Goal: Task Accomplishment & Management: Manage account settings

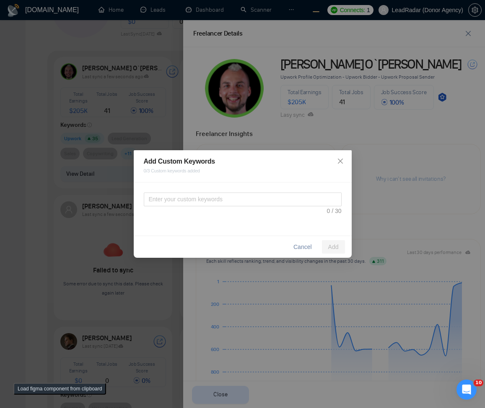
scroll to position [251, 0]
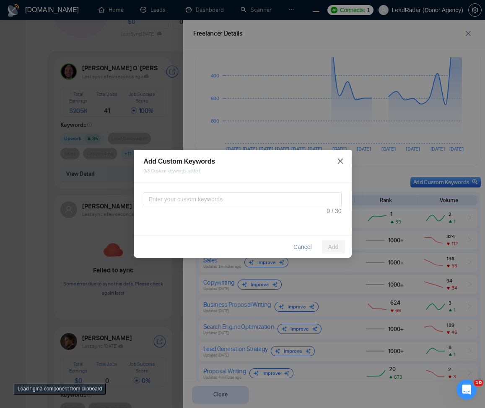
click at [346, 158] on span "Close" at bounding box center [340, 161] width 23 height 23
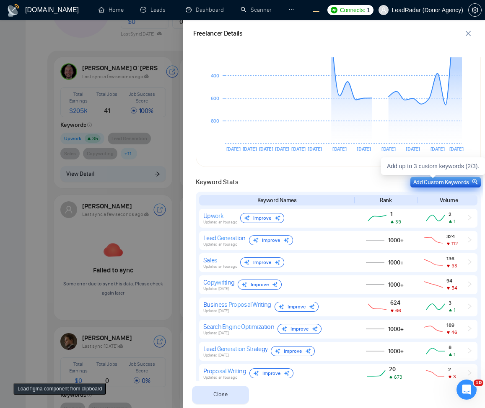
click at [421, 183] on div "Add Custom Keywords" at bounding box center [445, 182] width 65 height 9
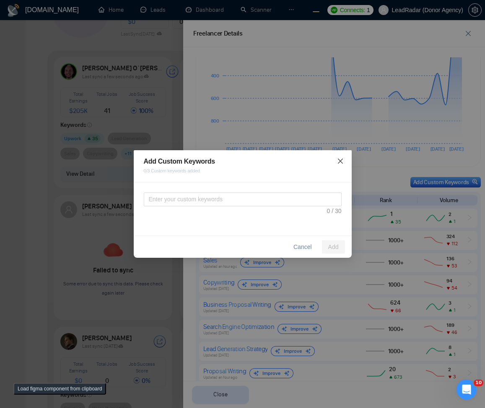
click at [342, 158] on icon "close" at bounding box center [340, 161] width 7 height 7
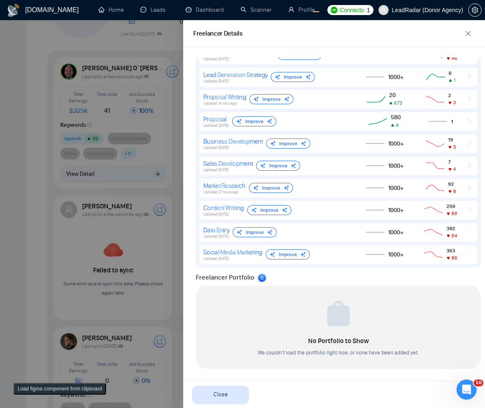
scroll to position [352, 0]
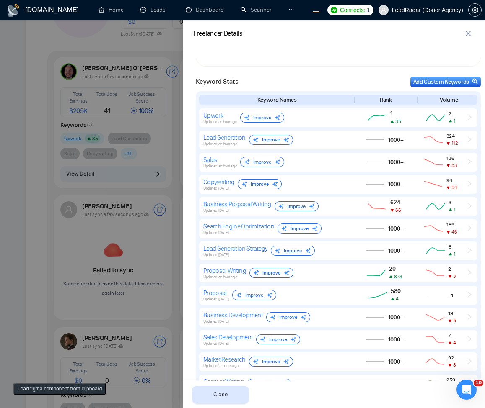
click at [32, 126] on div at bounding box center [242, 214] width 485 height 388
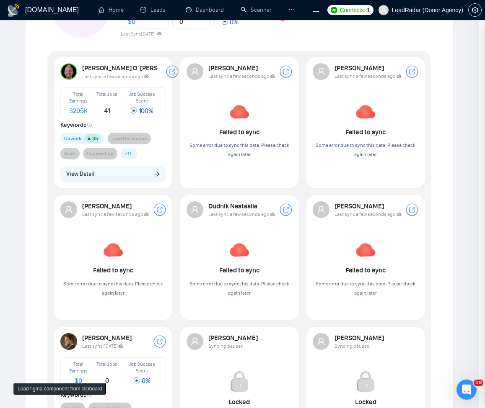
scroll to position [0, 0]
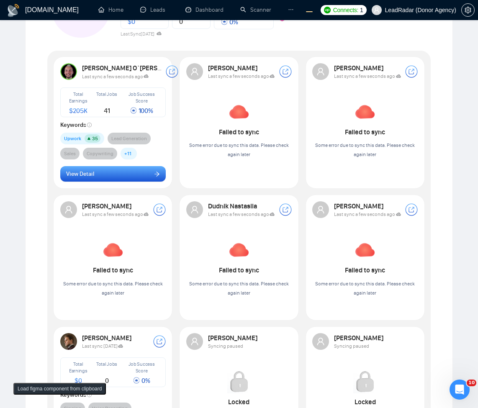
click at [87, 178] on span "View Detail" at bounding box center [80, 174] width 28 height 9
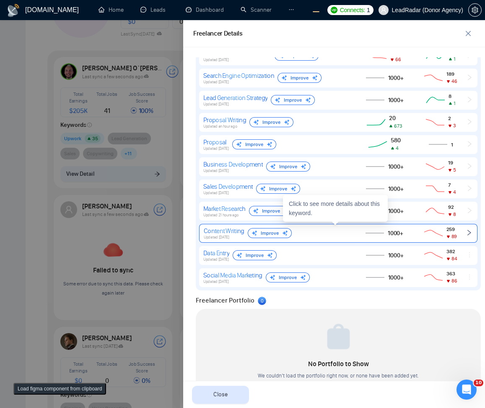
scroll to position [302, 0]
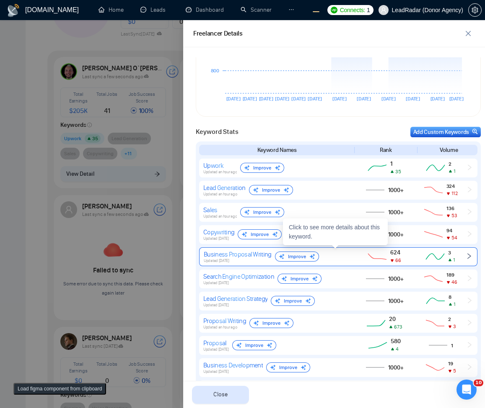
click at [404, 259] on div "624 66" at bounding box center [384, 256] width 57 height 15
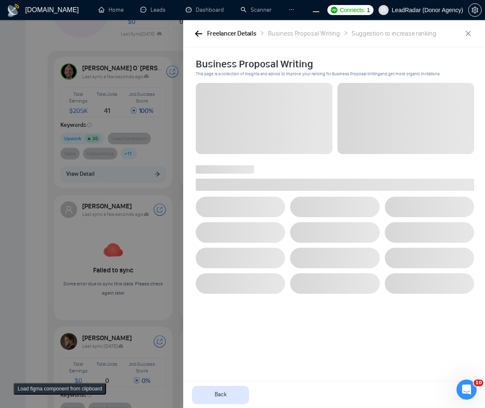
scroll to position [0, 0]
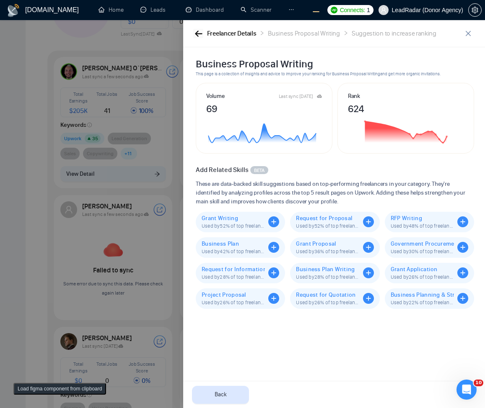
click at [194, 35] on button "button" at bounding box center [198, 33] width 10 height 9
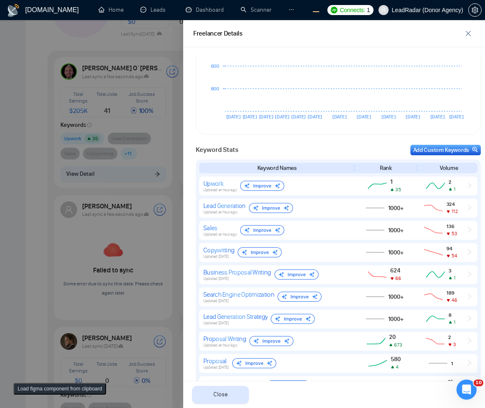
scroll to position [302, 0]
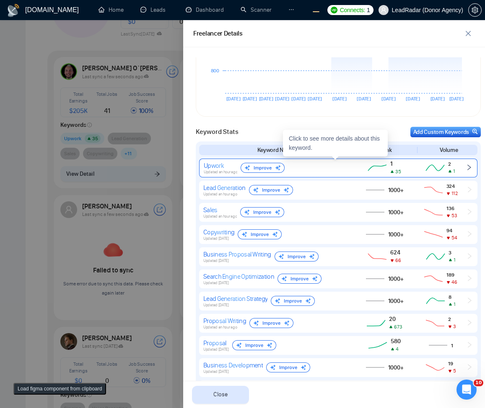
click at [307, 164] on div "Upwork Updated an hour ago Improve" at bounding box center [276, 168] width 144 height 13
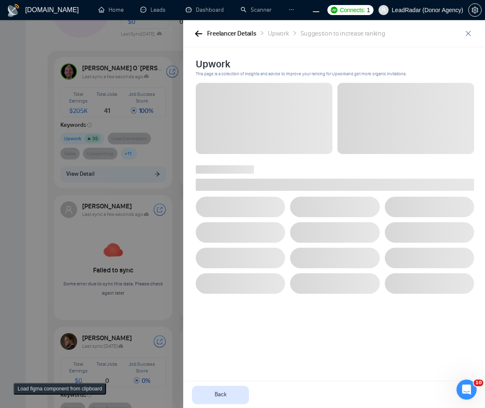
scroll to position [0, 0]
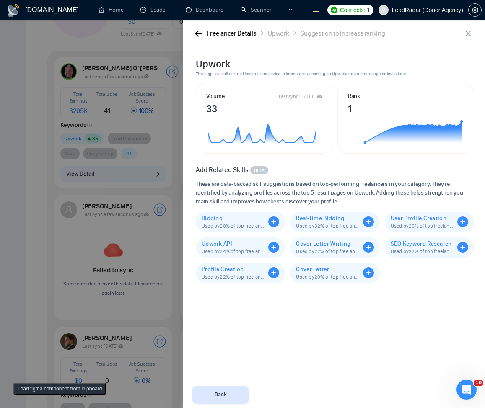
click at [198, 36] on icon "button" at bounding box center [198, 34] width 7 height 6
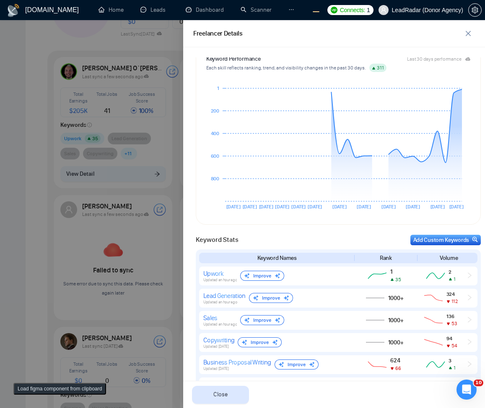
scroll to position [352, 0]
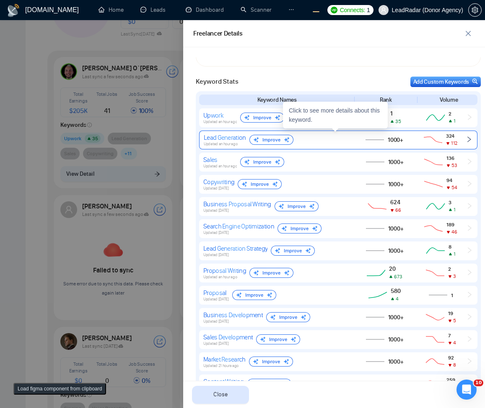
click at [306, 139] on div "Lead Generation Updated an hour ago Improve" at bounding box center [276, 140] width 144 height 13
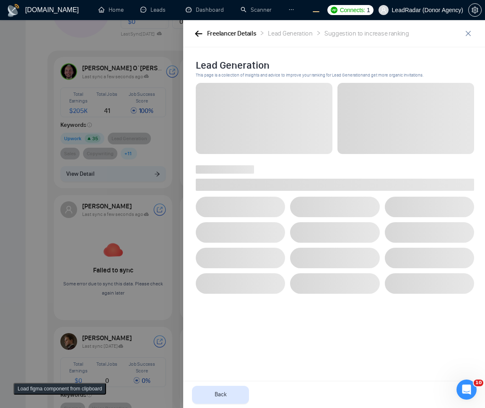
scroll to position [0, 0]
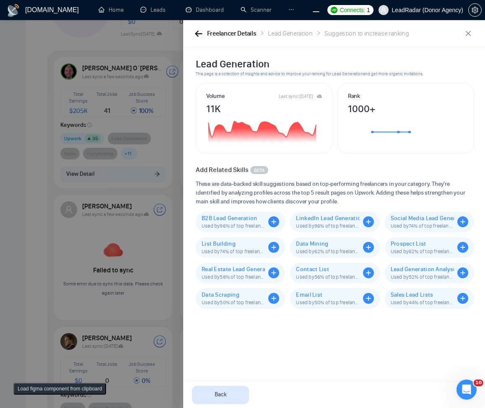
click at [201, 31] on icon "button" at bounding box center [199, 34] width 8 height 6
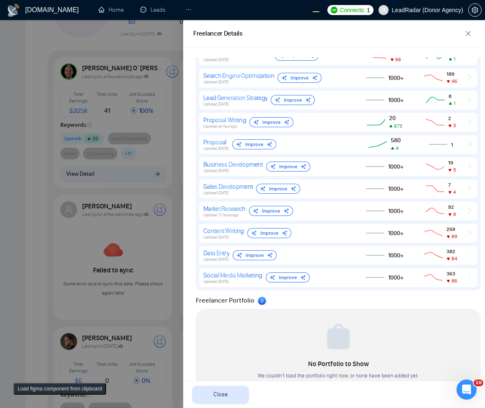
scroll to position [503, 0]
click at [26, 180] on div at bounding box center [242, 214] width 485 height 388
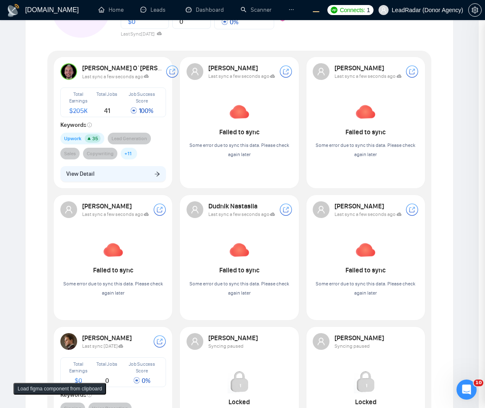
scroll to position [0, 0]
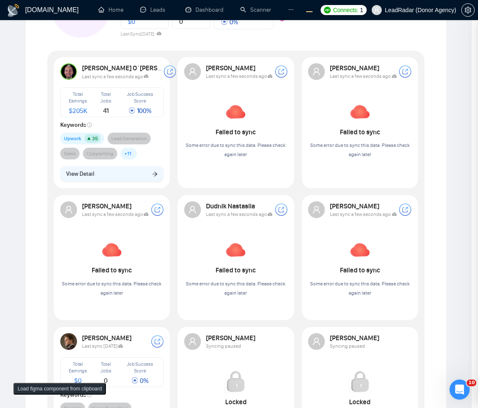
click at [94, 170] on span "View Detail" at bounding box center [80, 174] width 28 height 9
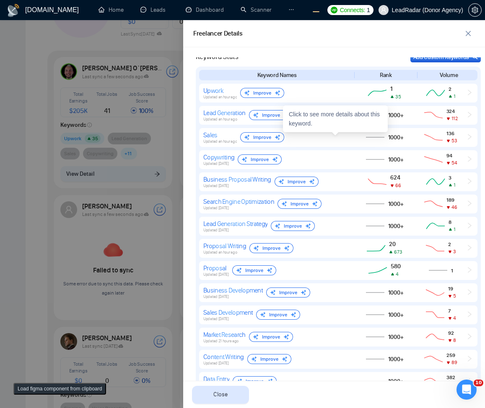
scroll to position [375, 0]
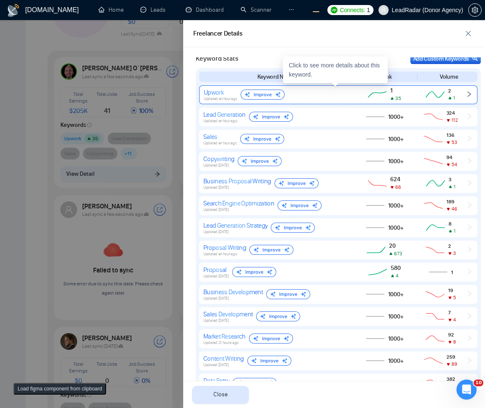
click at [307, 96] on div "Upwork Updated an hour ago Improve" at bounding box center [276, 94] width 144 height 13
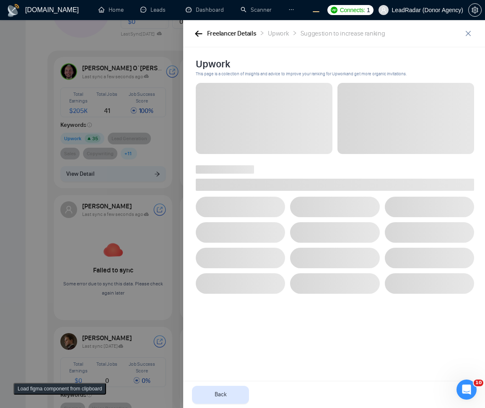
scroll to position [0, 0]
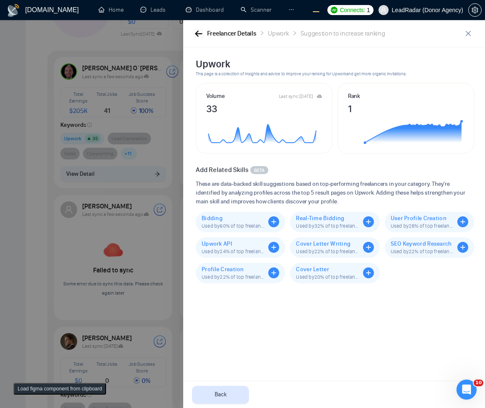
click at [203, 36] on button "button" at bounding box center [198, 33] width 10 height 9
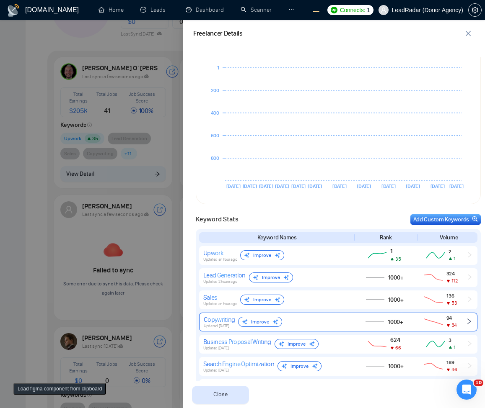
scroll to position [352, 0]
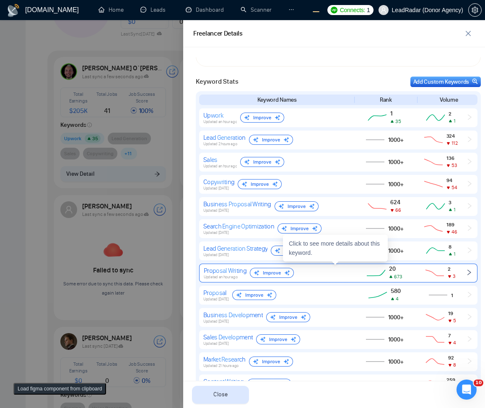
click at [229, 276] on span "Updated an hour ago" at bounding box center [221, 277] width 34 height 5
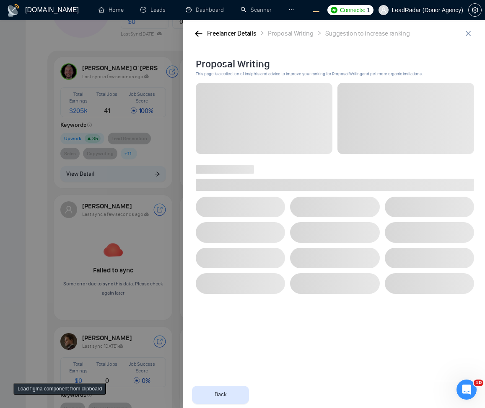
scroll to position [0, 0]
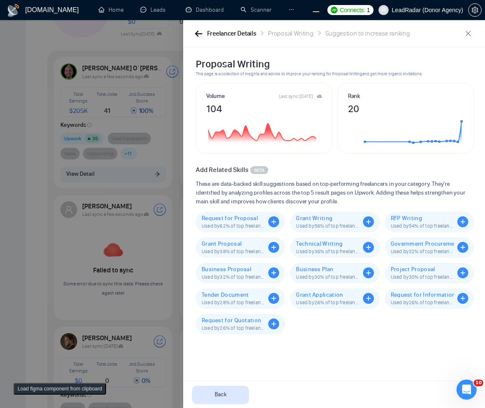
click at [194, 35] on button "button" at bounding box center [198, 33] width 10 height 9
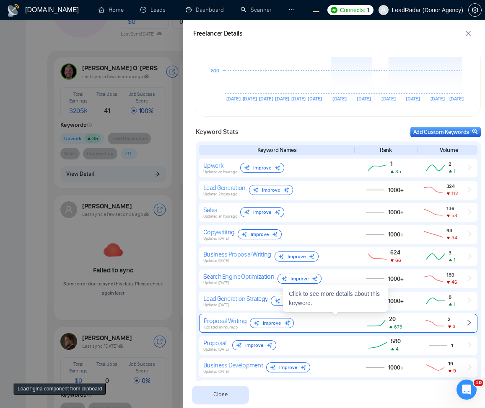
scroll to position [352, 0]
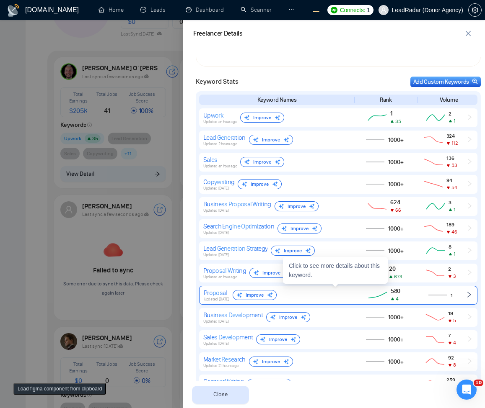
click at [339, 301] on div "Proposal Updated [DATE] Improve" at bounding box center [276, 295] width 144 height 13
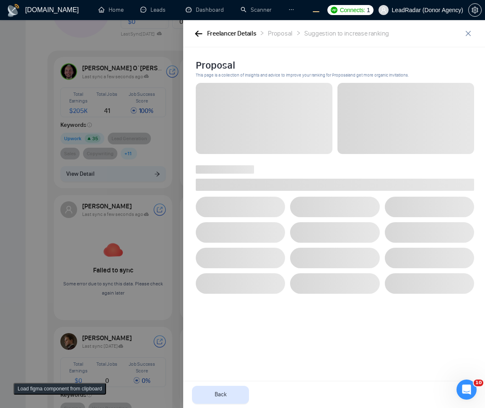
scroll to position [0, 0]
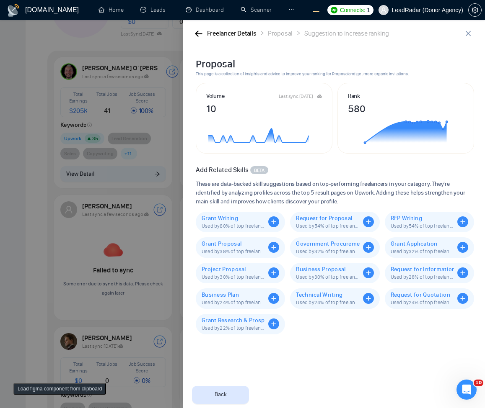
click at [207, 36] on div "Freelancer Details" at bounding box center [231, 33] width 49 height 10
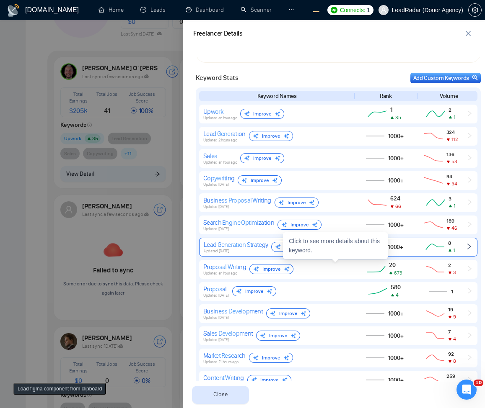
scroll to position [325, 0]
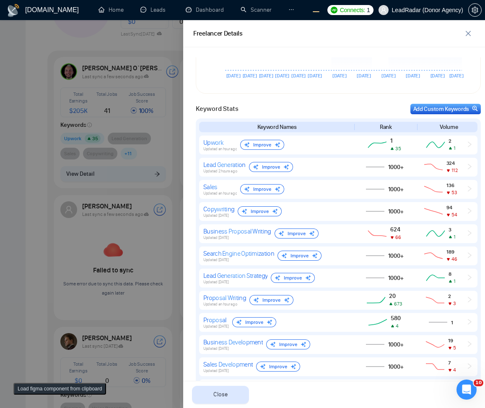
click at [6, 169] on div at bounding box center [242, 214] width 485 height 388
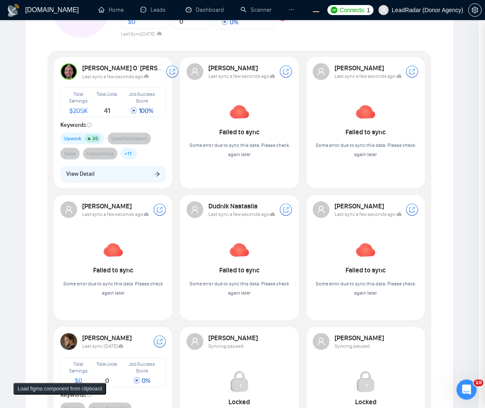
scroll to position [0, 0]
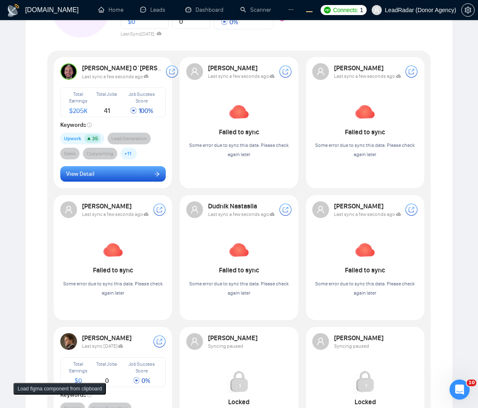
click at [112, 168] on button "View Detail" at bounding box center [113, 174] width 106 height 16
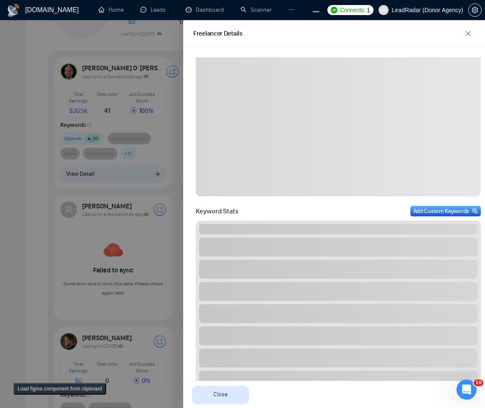
scroll to position [201, 0]
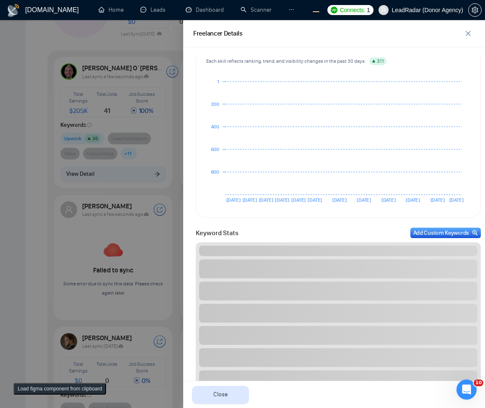
click at [436, 212] on div "Keyword Performance Last 30 days performance Each skill reflects ranking, trend…" at bounding box center [338, 128] width 284 height 178
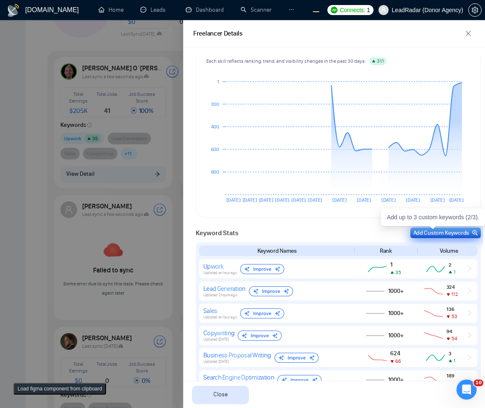
click at [415, 235] on div "Add Custom Keywords" at bounding box center [445, 233] width 65 height 9
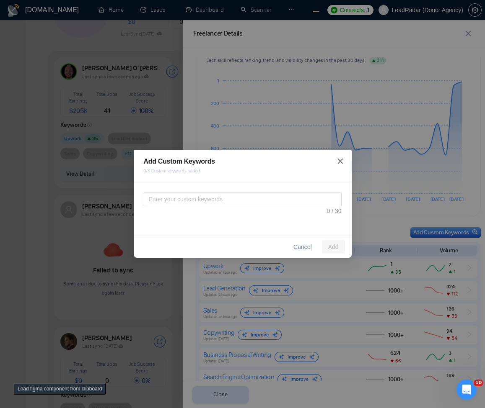
scroll to position [200, 0]
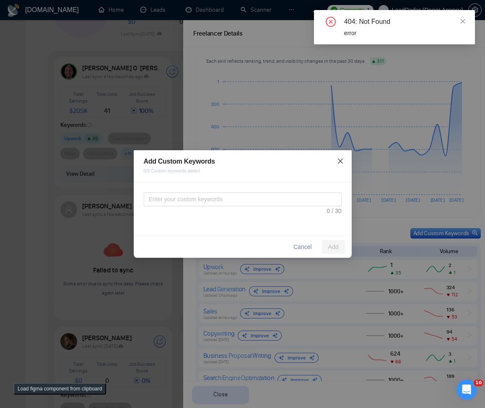
click at [341, 163] on icon "close" at bounding box center [340, 161] width 7 height 7
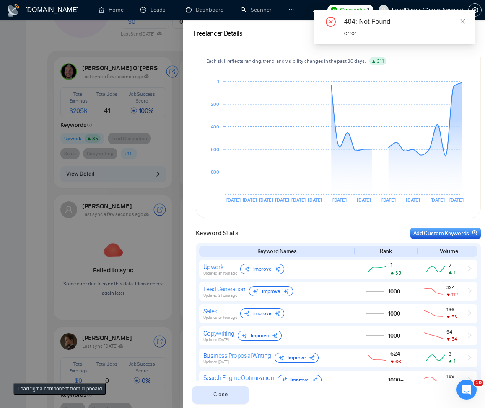
click at [77, 217] on div at bounding box center [242, 214] width 485 height 388
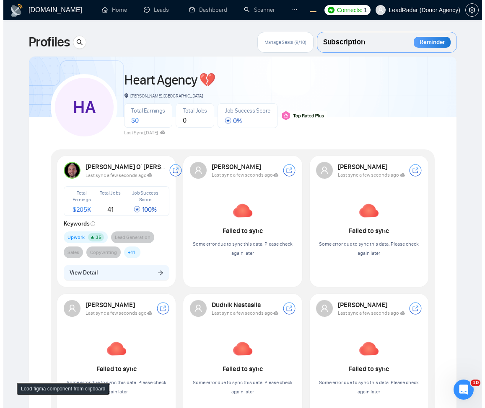
scroll to position [0, 0]
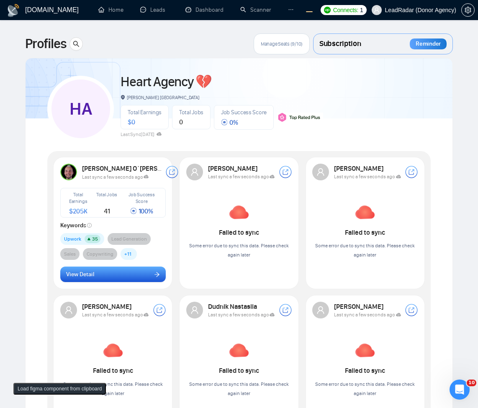
click at [129, 278] on button "View Detail" at bounding box center [113, 275] width 106 height 16
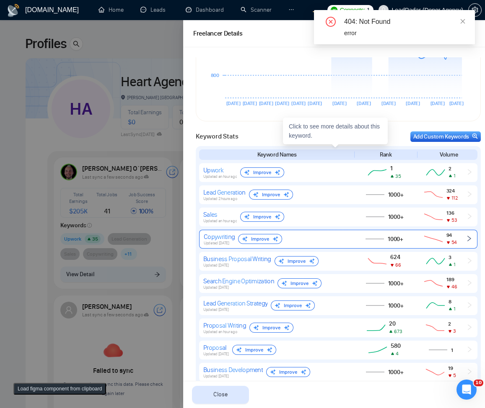
scroll to position [352, 0]
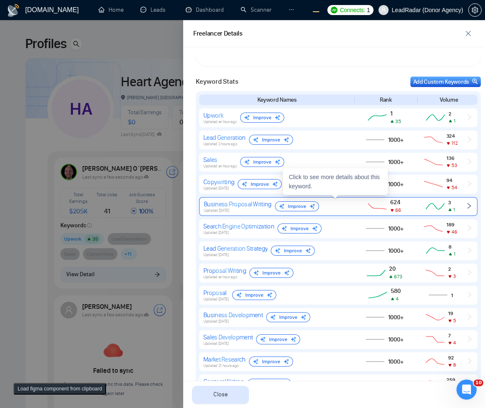
click at [347, 214] on div "Business Proposal Writing Updated [DATE] Improve 624 66 3 1" at bounding box center [338, 206] width 278 height 19
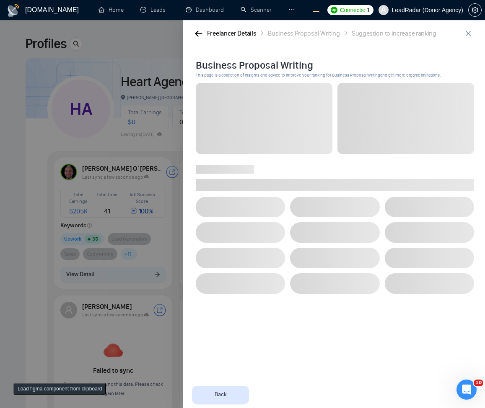
scroll to position [0, 0]
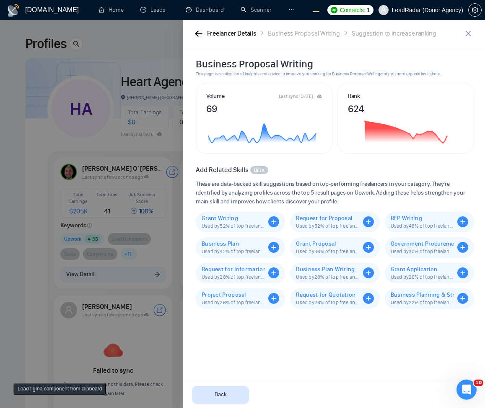
click at [198, 32] on icon "button" at bounding box center [199, 34] width 8 height 6
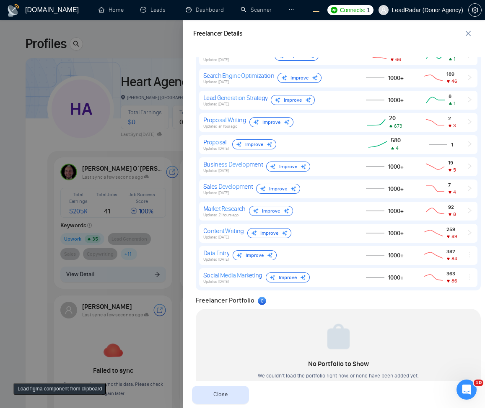
scroll to position [302, 0]
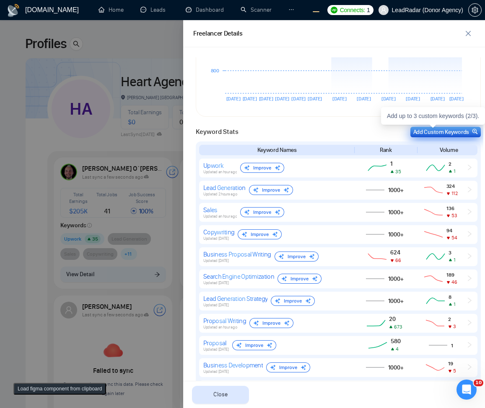
click at [432, 134] on div "Add Custom Keywords" at bounding box center [445, 132] width 65 height 9
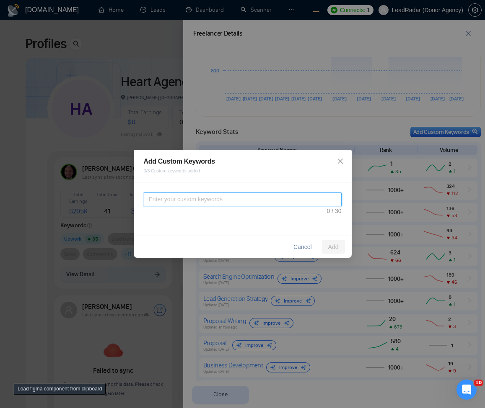
click at [245, 199] on textarea at bounding box center [243, 200] width 198 height 14
type textarea "dsasdasdasdassdasdasdasdsadasd"
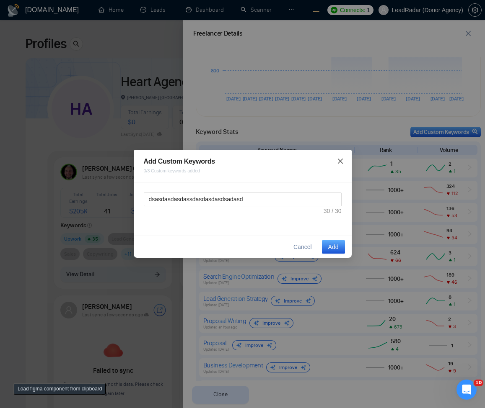
click at [339, 162] on icon "close" at bounding box center [339, 161] width 5 height 5
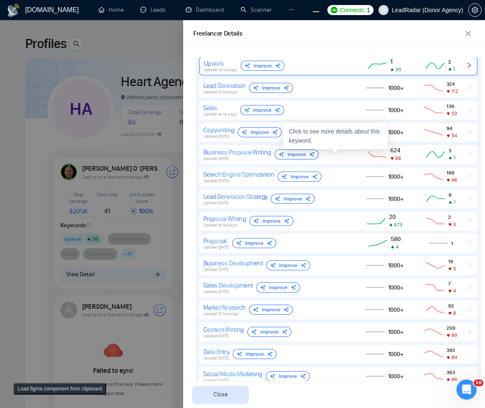
scroll to position [452, 0]
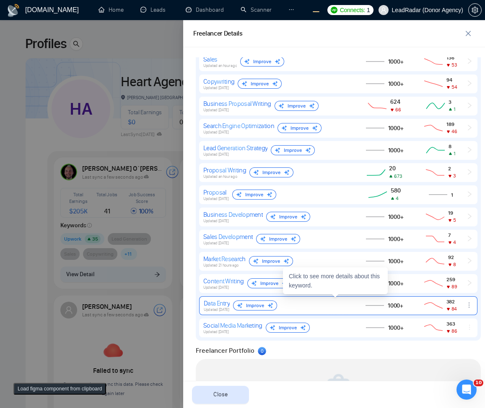
click at [468, 307] on icon "ellipsis" at bounding box center [468, 305] width 1 height 5
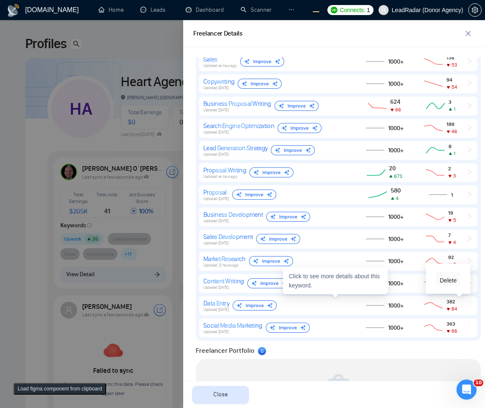
click at [455, 281] on span "Delete" at bounding box center [447, 280] width 17 height 9
click at [397, 270] on div "Are you sure you want to remove this custom keyword? Data Entry Cancel Remove" at bounding box center [392, 268] width 144 height 42
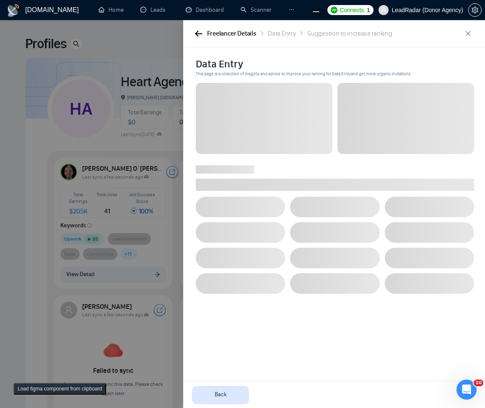
scroll to position [0, 0]
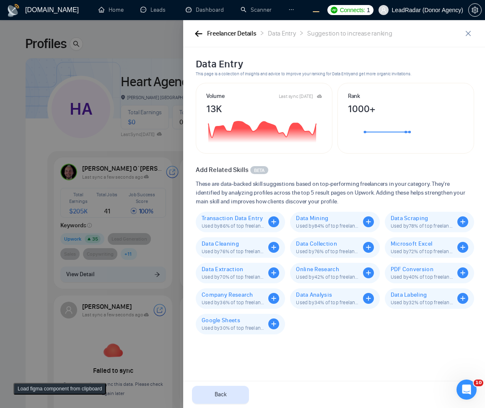
click at [209, 40] on div "Freelancer Details Data Entry Suggestion to increase ranking" at bounding box center [334, 33] width 302 height 27
click at [201, 34] on icon "button" at bounding box center [198, 34] width 7 height 6
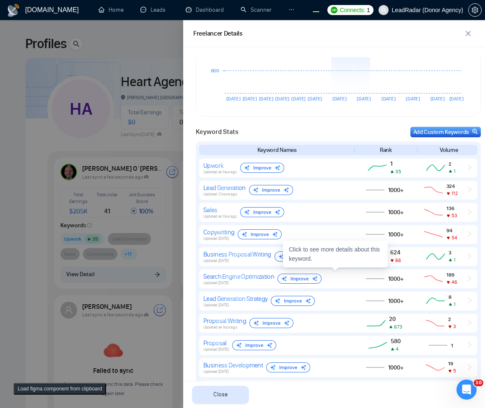
scroll to position [526, 0]
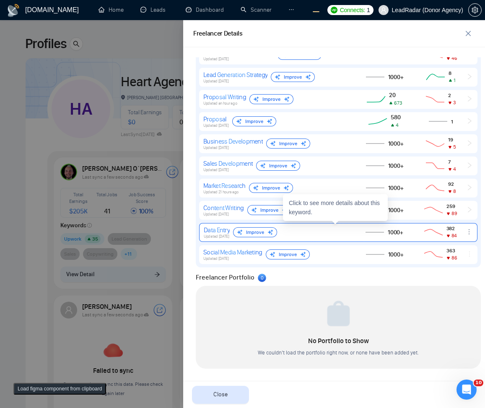
click at [465, 234] on icon "ellipsis" at bounding box center [468, 232] width 7 height 7
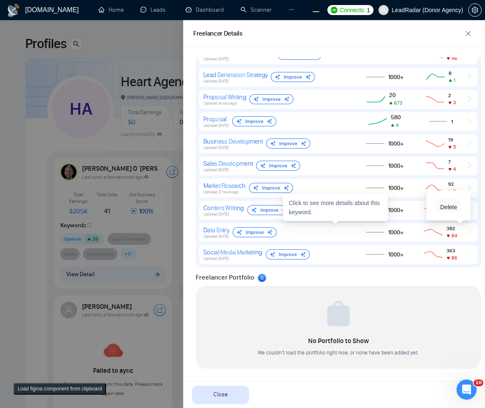
click at [451, 208] on span "Delete" at bounding box center [448, 207] width 17 height 9
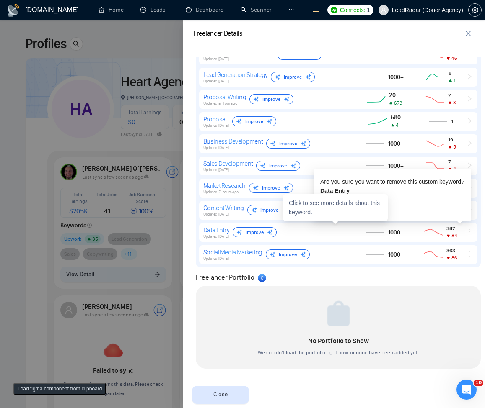
click at [326, 205] on div "Click to see more details about this keyword." at bounding box center [335, 207] width 105 height 27
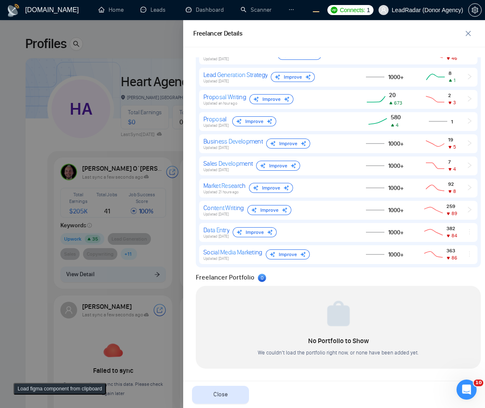
click at [88, 107] on div at bounding box center [242, 214] width 485 height 388
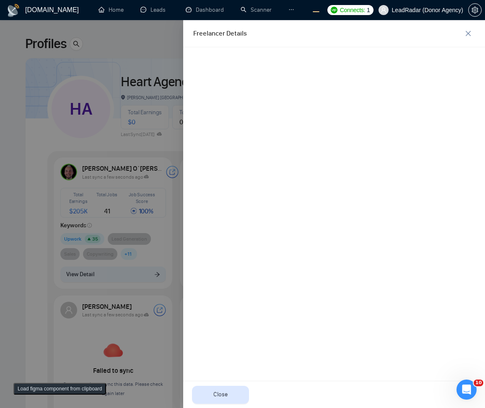
scroll to position [0, 0]
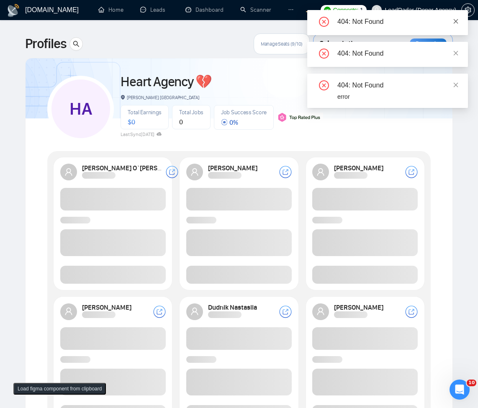
click at [455, 21] on icon "close" at bounding box center [456, 21] width 6 height 6
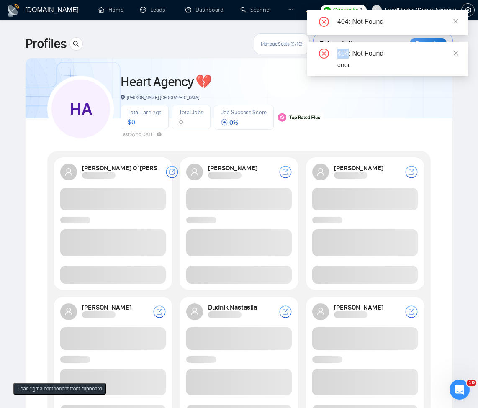
click at [455, 21] on icon "close" at bounding box center [456, 21] width 6 height 6
click at [455, 50] on icon "close" at bounding box center [456, 53] width 6 height 6
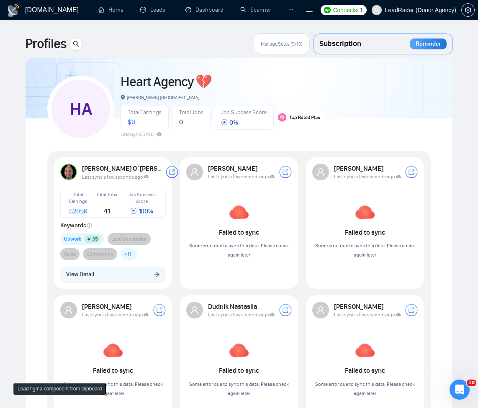
click at [98, 286] on div "[PERSON_NAME] O`[PERSON_NAME] Last sync a few seconds ago Total Earnings $ 205K…" at bounding box center [113, 223] width 116 height 129
click at [108, 286] on div "[PERSON_NAME] O`[PERSON_NAME] Last sync a few seconds ago Total Earnings $ 205K…" at bounding box center [113, 223] width 116 height 129
click at [117, 279] on button "View Detail" at bounding box center [113, 275] width 106 height 16
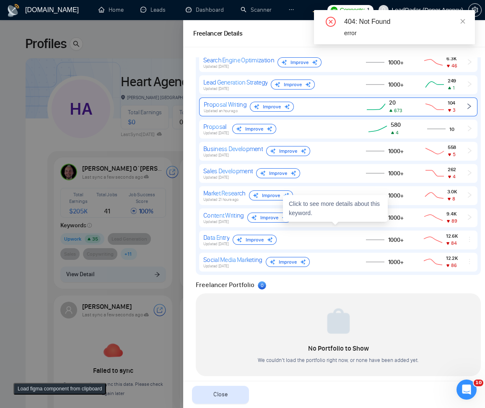
scroll to position [526, 0]
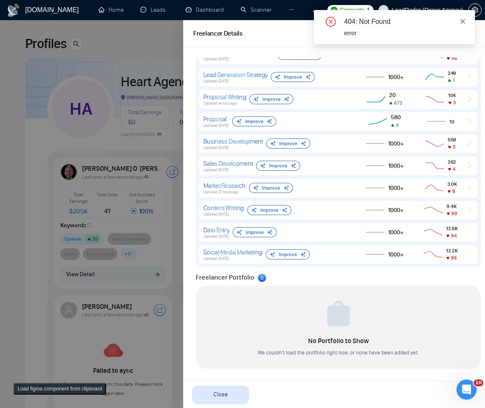
click at [464, 22] on icon "close" at bounding box center [462, 21] width 6 height 6
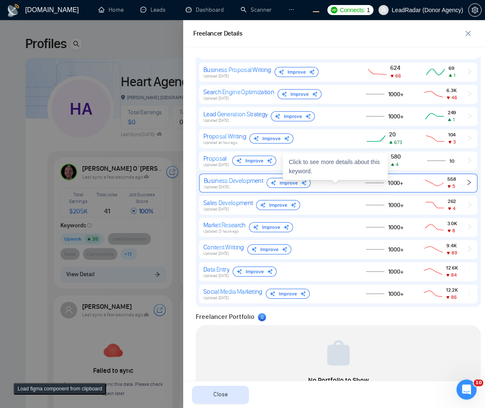
scroll to position [475, 0]
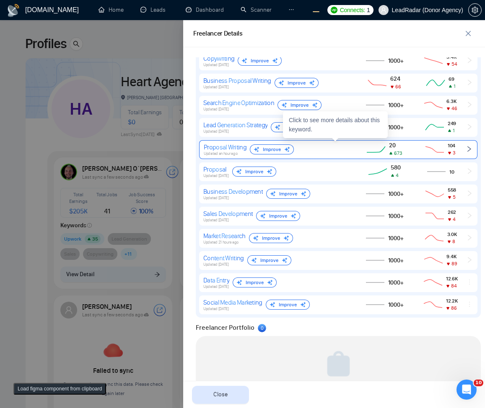
click at [224, 154] on span "Updated an hour ago" at bounding box center [221, 153] width 34 height 5
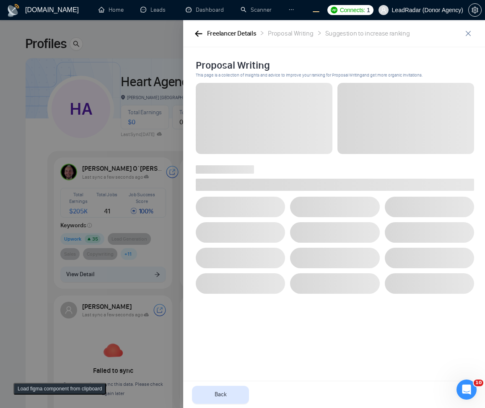
scroll to position [0, 0]
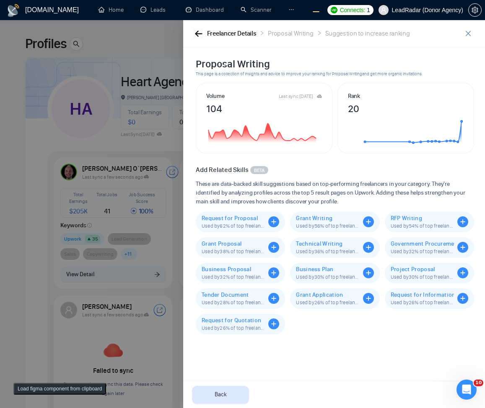
click at [196, 29] on button "button" at bounding box center [198, 33] width 10 height 9
